Goal: Task Accomplishment & Management: Manage account settings

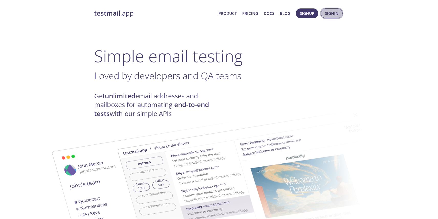
click at [332, 15] on span "Signin" at bounding box center [332, 13] width 14 height 7
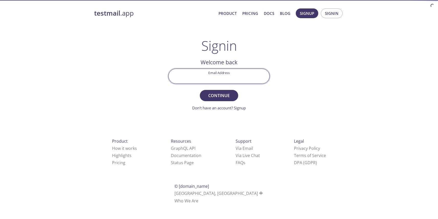
click at [219, 74] on input "Email Address" at bounding box center [219, 76] width 101 height 15
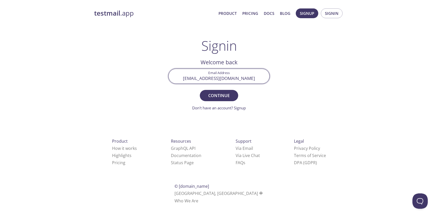
click at [205, 77] on input "[EMAIL_ADDRESS][DOMAIN_NAME]" at bounding box center [219, 76] width 101 height 15
click at [240, 79] on input "[PERSON_NAME][EMAIL_ADDRESS][PERSON_NAME][DOMAIN_NAME]" at bounding box center [219, 76] width 101 height 15
type input "[PERSON_NAME][EMAIL_ADDRESS][PERSON_NAME][DOMAIN_NAME]"
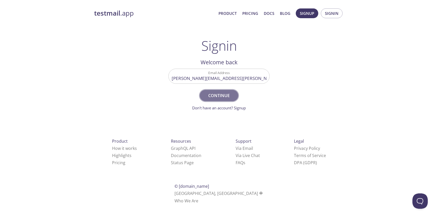
click at [230, 95] on span "Continue" at bounding box center [218, 95] width 27 height 7
click at [217, 78] on input "Signin Security Code" at bounding box center [219, 76] width 101 height 15
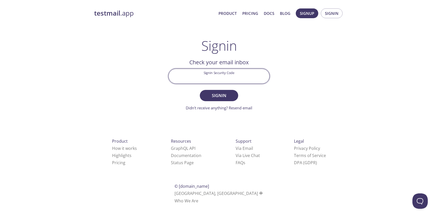
type input "s"
click at [330, 12] on span "Signin" at bounding box center [332, 13] width 14 height 7
click at [107, 11] on strong "testmail" at bounding box center [107, 13] width 26 height 9
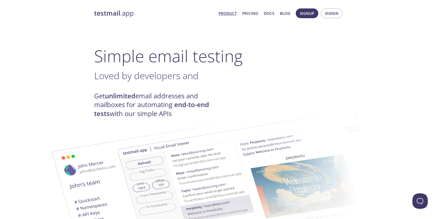
click at [320, 14] on span "Signup Signin" at bounding box center [318, 13] width 49 height 12
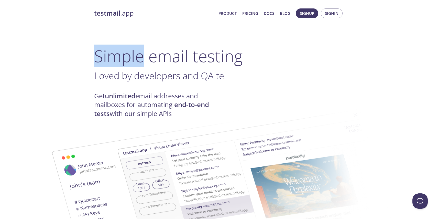
click at [320, 14] on span "Signup Signin" at bounding box center [318, 13] width 49 height 12
click at [326, 14] on span "Signin" at bounding box center [332, 13] width 14 height 7
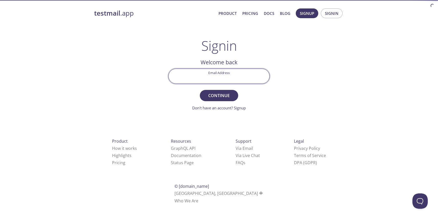
click at [214, 75] on input "Email Address" at bounding box center [219, 76] width 101 height 15
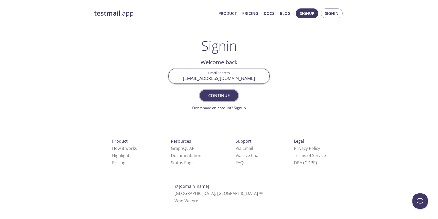
click at [220, 94] on span "Continue" at bounding box center [218, 95] width 27 height 7
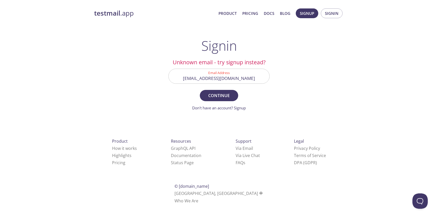
click at [208, 78] on input "[EMAIL_ADDRESS][DOMAIN_NAME]" at bounding box center [219, 76] width 101 height 15
click at [239, 79] on input "[EMAIL_ADDRESS][DOMAIN_NAME]" at bounding box center [219, 76] width 101 height 15
click at [205, 79] on input "[EMAIL_ADDRESS][DOMAIN_NAME]" at bounding box center [219, 76] width 101 height 15
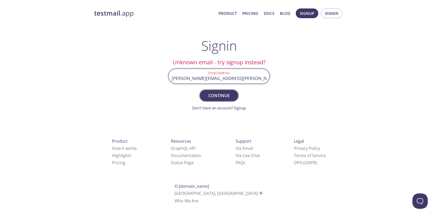
type input "[PERSON_NAME][EMAIL_ADDRESS][PERSON_NAME][DOMAIN_NAME]"
click at [213, 92] on span "Continue" at bounding box center [218, 95] width 27 height 7
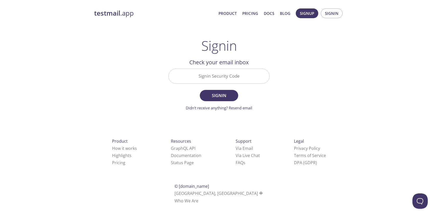
click at [218, 78] on input "Signin Security Code" at bounding box center [219, 76] width 101 height 15
paste input "FB884YG"
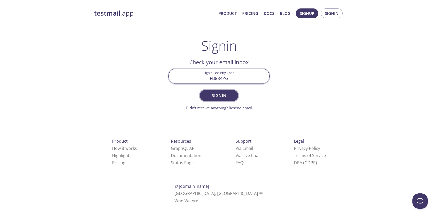
type input "FB884YG"
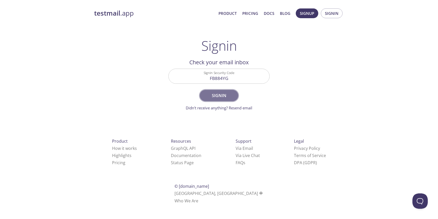
click at [213, 95] on span "Signin" at bounding box center [218, 95] width 27 height 7
